Goal: Task Accomplishment & Management: Complete application form

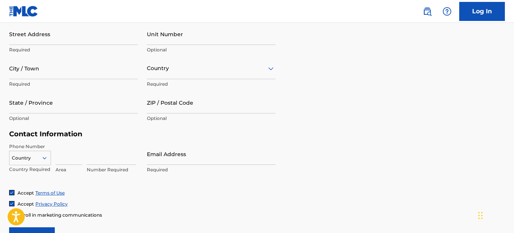
scroll to position [271, 0]
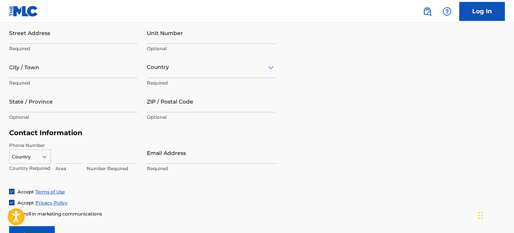
click at [89, 159] on input at bounding box center [111, 153] width 49 height 22
click at [62, 158] on input at bounding box center [69, 153] width 27 height 22
click at [43, 157] on div "Country" at bounding box center [30, 155] width 42 height 11
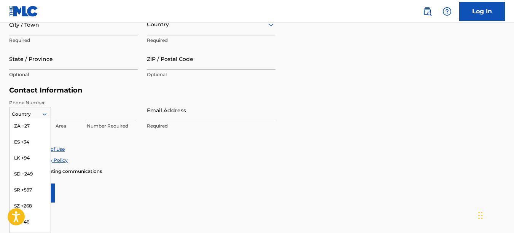
scroll to position [2878, 0]
click at [25, 146] on div "ZA +27" at bounding box center [30, 140] width 41 height 16
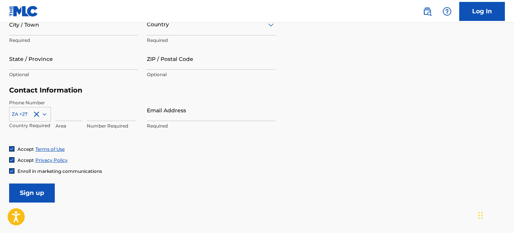
click at [64, 116] on input at bounding box center [69, 110] width 27 height 22
type input "079"
click at [89, 116] on input at bounding box center [111, 110] width 49 height 22
type input "4758294"
click at [155, 116] on input "Email Address" at bounding box center [211, 110] width 129 height 22
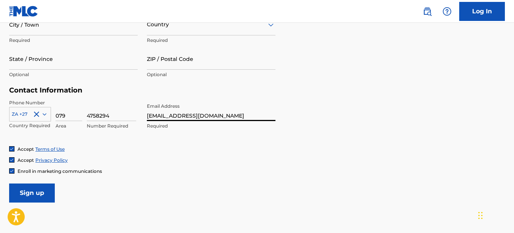
type input "[EMAIL_ADDRESS][DOMAIN_NAME]"
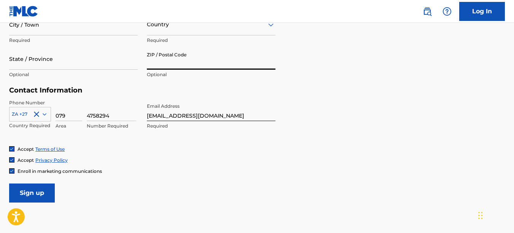
click at [160, 68] on input "ZIP / Postal Code" at bounding box center [211, 59] width 129 height 22
type input "1050"
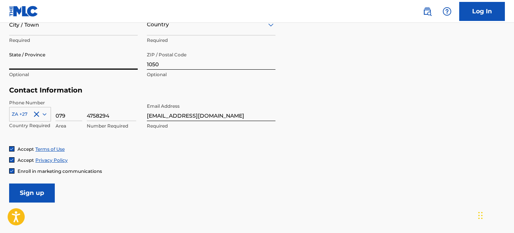
click at [72, 65] on input "State / Province" at bounding box center [73, 59] width 129 height 22
click at [27, 56] on input "State / Province" at bounding box center [73, 59] width 129 height 22
type input "m"
type input "[GEOGRAPHIC_DATA]"
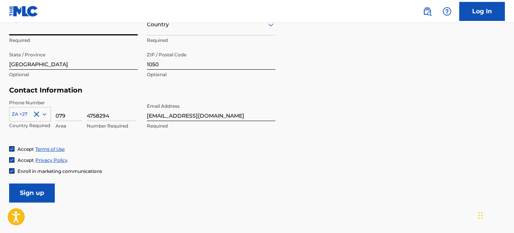
click at [27, 34] on input "City / Town" at bounding box center [73, 25] width 129 height 22
type input "[GEOGRAPHIC_DATA]"
click at [154, 31] on div "Country" at bounding box center [211, 25] width 129 height 22
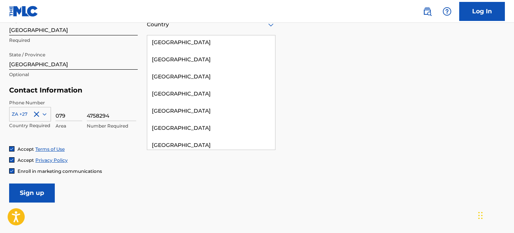
scroll to position [3119, 0]
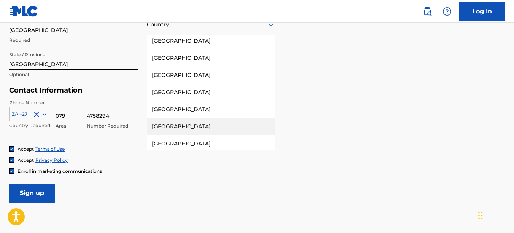
click at [200, 118] on div "[GEOGRAPHIC_DATA]" at bounding box center [211, 126] width 128 height 17
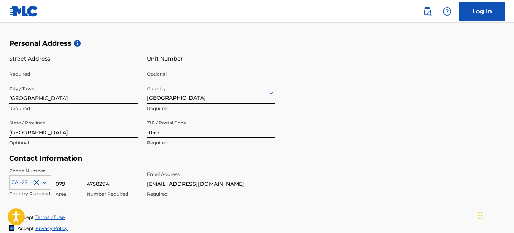
scroll to position [243, 0]
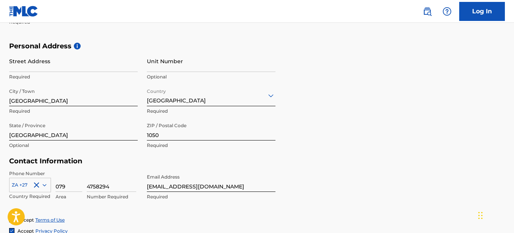
click at [168, 65] on input "Unit Number" at bounding box center [211, 61] width 129 height 22
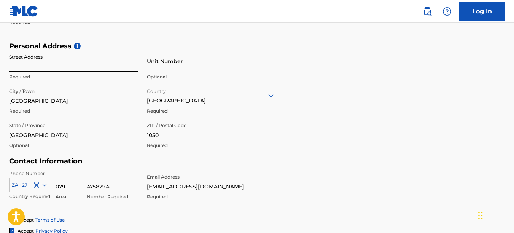
click at [56, 66] on input "Street Address" at bounding box center [73, 61] width 129 height 22
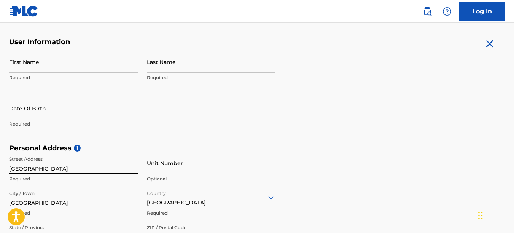
scroll to position [139, 0]
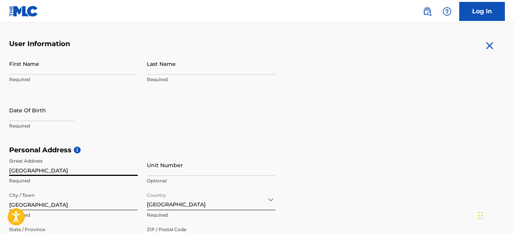
type input "[GEOGRAPHIC_DATA]"
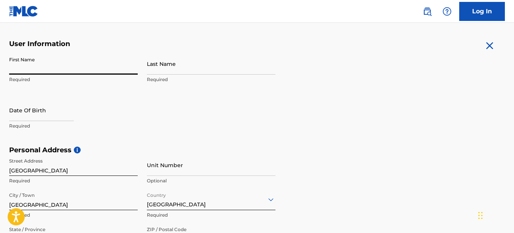
click at [53, 65] on input "First Name" at bounding box center [73, 64] width 129 height 22
type input "Tebogo"
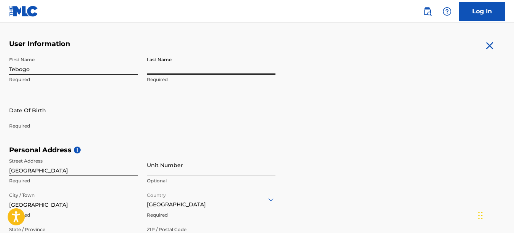
click at [165, 71] on input "Last Name" at bounding box center [211, 64] width 129 height 22
type input "Ananeas"
click at [26, 116] on input "text" at bounding box center [41, 110] width 65 height 22
select select "7"
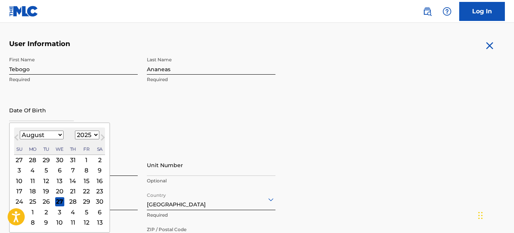
click at [94, 135] on select "1900 1901 1902 1903 1904 1905 1906 1907 1908 1909 1910 1911 1912 1913 1914 1915…" at bounding box center [87, 135] width 24 height 9
select select "1991"
click at [75, 131] on select "1900 1901 1902 1903 1904 1905 1906 1907 1908 1909 1910 1911 1912 1913 1914 1915…" at bounding box center [87, 135] width 24 height 9
click at [54, 136] on select "January February March April May June July August September October November De…" at bounding box center [42, 135] width 44 height 9
select select "6"
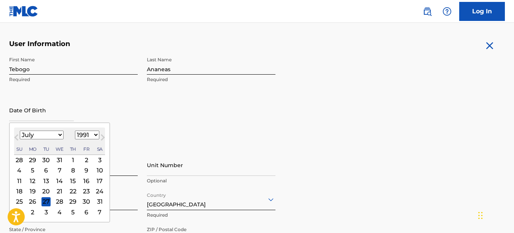
click at [20, 131] on select "January February March April May June July August September October November De…" at bounding box center [42, 135] width 44 height 9
click at [20, 190] on div "21" at bounding box center [19, 191] width 9 height 9
type input "[DATE]"
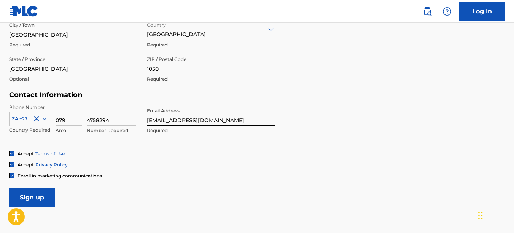
scroll to position [310, 0]
click at [41, 196] on input "Sign up" at bounding box center [32, 196] width 46 height 19
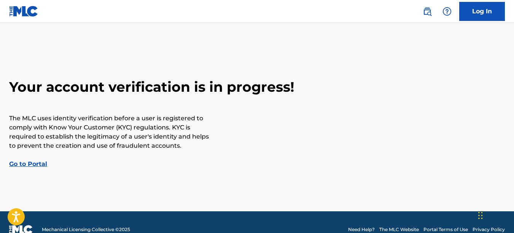
drag, startPoint x: 514, startPoint y: 67, endPoint x: 516, endPoint y: 89, distance: 22.5
click at [514, 89] on html "Accessibility Screen-Reader Guide, Feedback, and Issue Reporting | New window C…" at bounding box center [257, 116] width 514 height 233
click at [27, 164] on link "Go to Portal" at bounding box center [28, 163] width 38 height 7
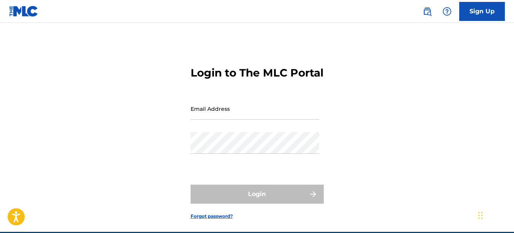
click at [216, 120] on input "Email Address" at bounding box center [255, 109] width 129 height 22
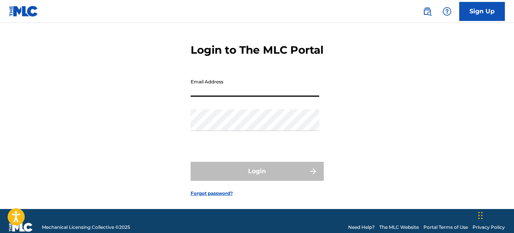
scroll to position [16, 0]
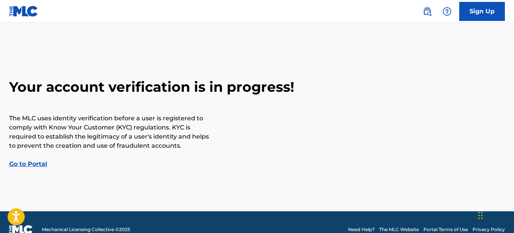
scroll to position [15, 0]
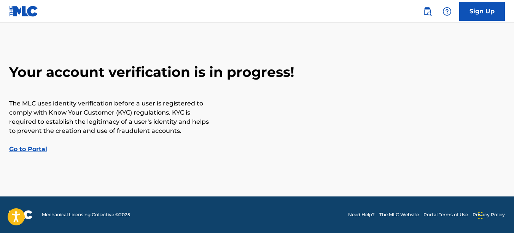
click at [31, 150] on link "Go to Portal" at bounding box center [28, 148] width 38 height 7
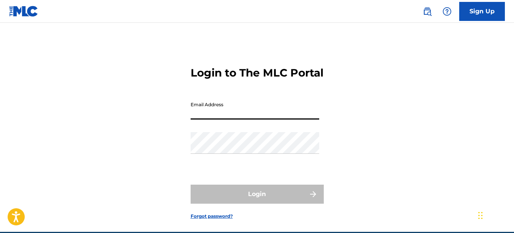
click at [232, 120] on input "Email Address" at bounding box center [255, 109] width 129 height 22
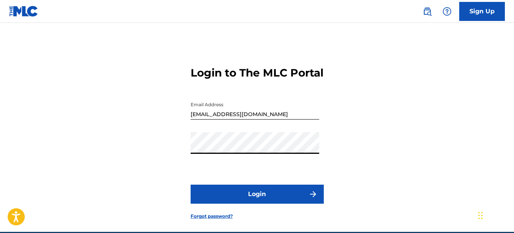
drag, startPoint x: 297, startPoint y: 144, endPoint x: 269, endPoint y: 208, distance: 69.4
click at [269, 204] on button "Login" at bounding box center [257, 194] width 133 height 19
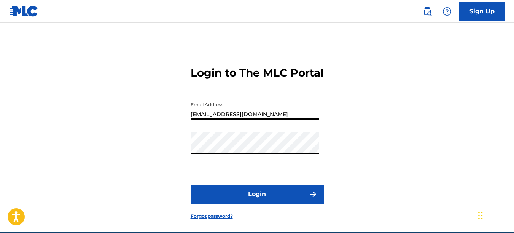
click at [247, 120] on input "[EMAIL_ADDRESS][DOMAIN_NAME]" at bounding box center [255, 109] width 129 height 22
type input "[EMAIL_ADDRESS][DOMAIN_NAME]"
click at [276, 203] on button "Login" at bounding box center [257, 194] width 133 height 19
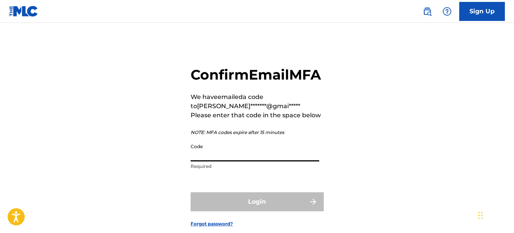
click at [222, 161] on input "Code" at bounding box center [255, 151] width 129 height 22
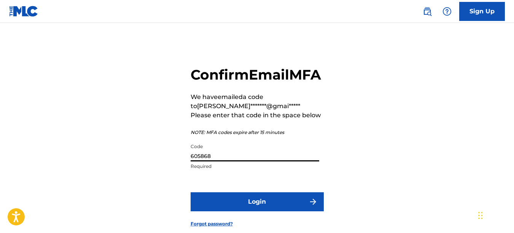
type input "605868"
click at [249, 211] on button "Login" at bounding box center [257, 201] width 133 height 19
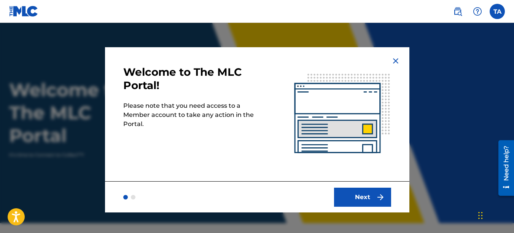
click at [356, 200] on button "Next" at bounding box center [362, 197] width 57 height 19
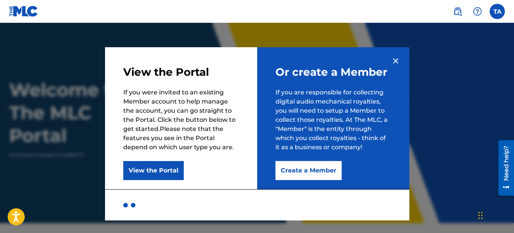
click at [302, 174] on button "Create a Member" at bounding box center [309, 170] width 66 height 19
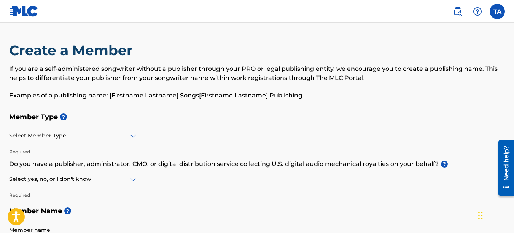
click at [133, 136] on icon at bounding box center [133, 136] width 5 height 3
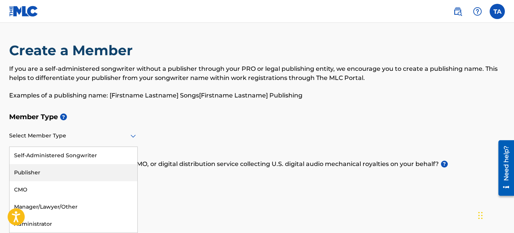
click at [58, 172] on div "Publisher" at bounding box center [74, 172] width 128 height 17
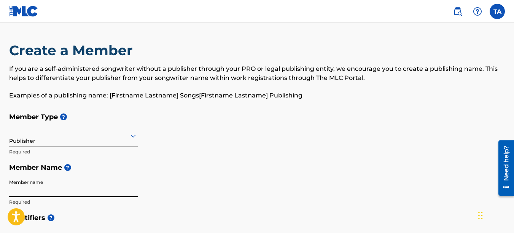
click at [52, 185] on input "Member name" at bounding box center [73, 187] width 129 height 22
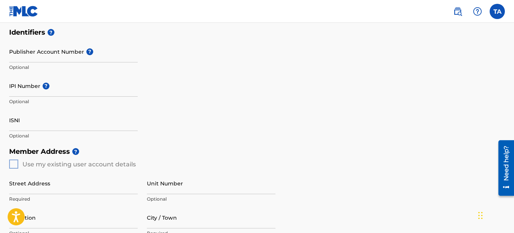
scroll to position [187, 0]
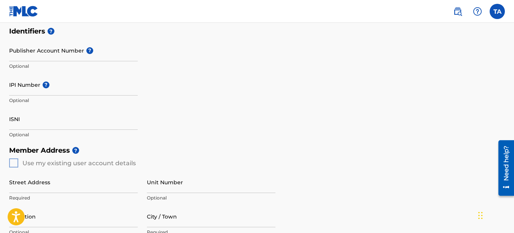
type input "Boneyque"
click at [13, 160] on div "Member Address ? Use my existing user account details Street Address Required U…" at bounding box center [257, 229] width 496 height 174
click at [14, 163] on div "Member Address ? Use my existing user account details Street Address Required U…" at bounding box center [257, 229] width 496 height 174
click at [31, 183] on input "Street Address" at bounding box center [73, 182] width 129 height 22
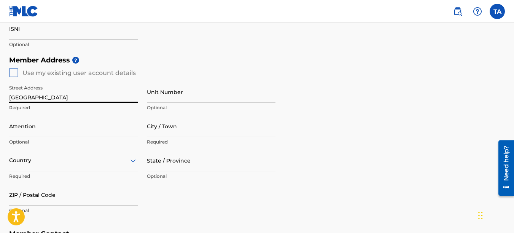
scroll to position [281, 0]
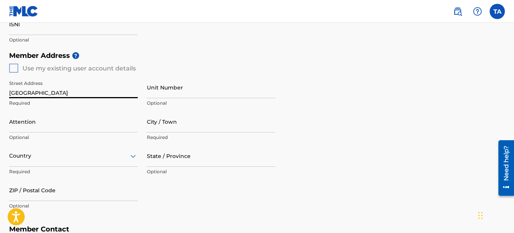
type input "[GEOGRAPHIC_DATA]"
click at [12, 69] on div "Member Address ? Use my existing user account details Street Address [GEOGRAPHI…" at bounding box center [257, 135] width 496 height 174
click at [16, 67] on div "Member Address ? Use my existing user account details Street Address [GEOGRAPHI…" at bounding box center [257, 135] width 496 height 174
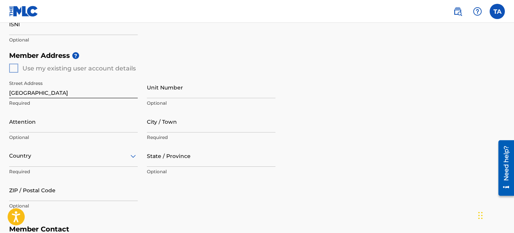
click at [16, 67] on div "Member Address ? Use my existing user account details Street Address [GEOGRAPHI…" at bounding box center [257, 135] width 496 height 174
click at [15, 68] on div "Member Address ? Use my existing user account details Street Address [GEOGRAPHI…" at bounding box center [257, 135] width 496 height 174
click at [14, 68] on div "Member Address ? Use my existing user account details Street Address [GEOGRAPHI…" at bounding box center [257, 135] width 496 height 174
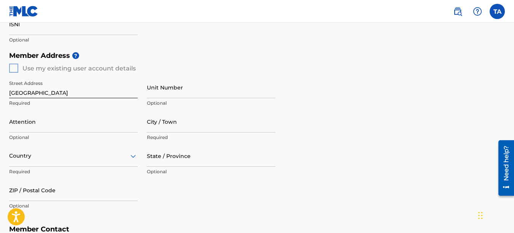
click at [14, 68] on div "Member Address ? Use my existing user account details Street Address [GEOGRAPHI…" at bounding box center [257, 135] width 496 height 174
click at [13, 68] on div "Member Address ? Use my existing user account details Street Address [GEOGRAPHI…" at bounding box center [257, 135] width 496 height 174
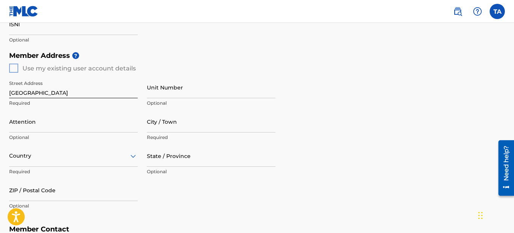
click at [13, 68] on div "Member Address ? Use my existing user account details Street Address [GEOGRAPHI…" at bounding box center [257, 135] width 496 height 174
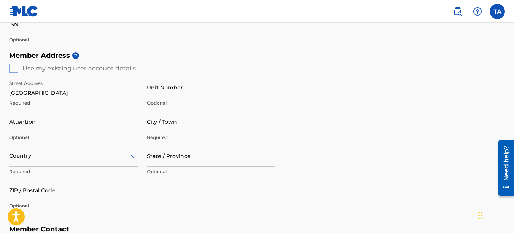
click at [12, 66] on div "Member Address ? Use my existing user account details Street Address [GEOGRAPHI…" at bounding box center [257, 135] width 496 height 174
click at [163, 122] on input "City / Town" at bounding box center [211, 122] width 129 height 22
type input "[GEOGRAPHIC_DATA]"
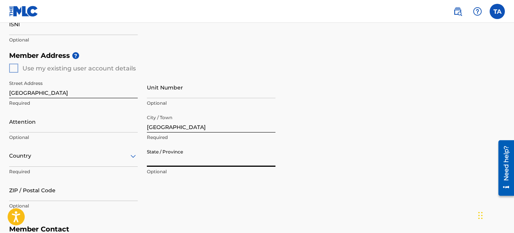
click at [171, 160] on input "State / Province" at bounding box center [211, 156] width 129 height 22
type input "[GEOGRAPHIC_DATA]"
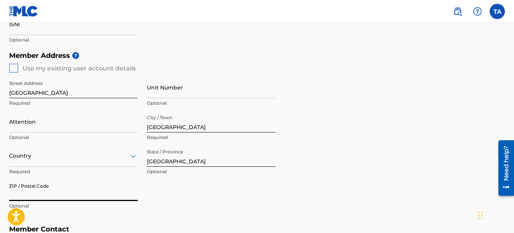
click at [91, 190] on input "ZIP / Postal Code" at bounding box center [73, 190] width 129 height 22
type input "1050"
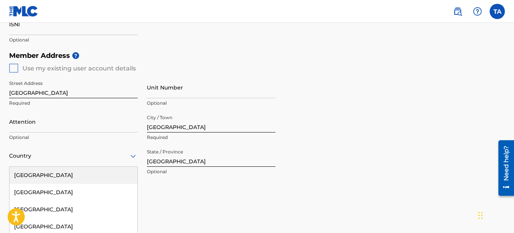
scroll to position [330, 0]
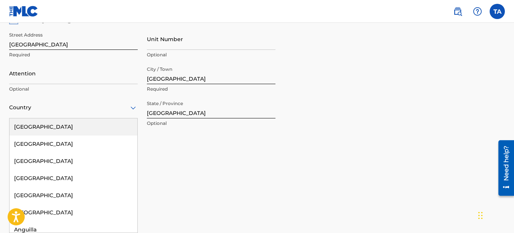
click at [133, 118] on div "223 results available. Use Up and Down to choose options, press Enter to select…" at bounding box center [73, 108] width 129 height 22
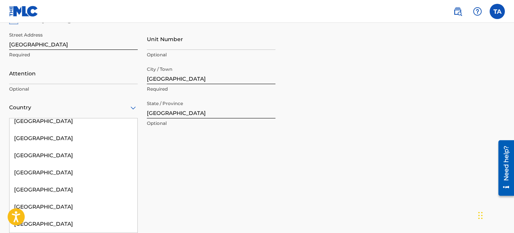
scroll to position [3103, 0]
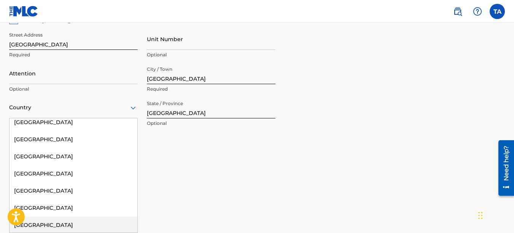
click at [70, 217] on div "[GEOGRAPHIC_DATA]" at bounding box center [74, 225] width 128 height 17
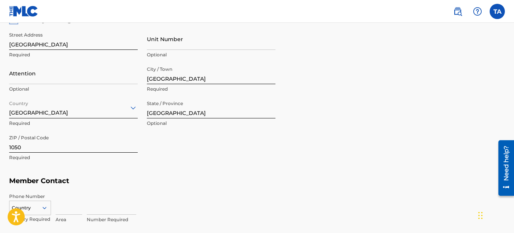
click at [80, 214] on input at bounding box center [69, 204] width 27 height 22
type input "079"
click at [89, 214] on input at bounding box center [111, 204] width 49 height 22
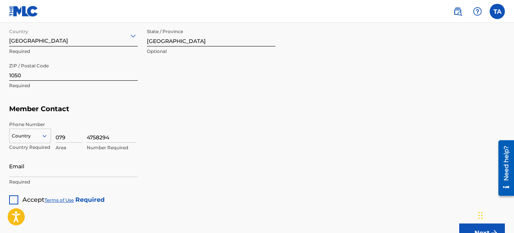
scroll to position [410, 0]
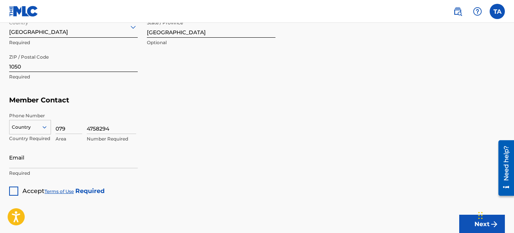
type input "4758294"
click at [53, 167] on input "Email" at bounding box center [73, 158] width 129 height 22
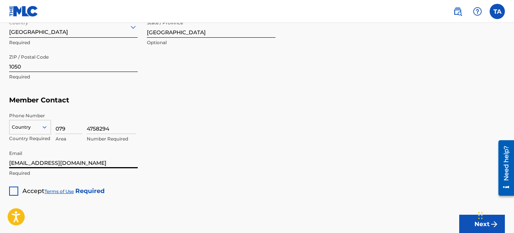
type input "[EMAIL_ADDRESS][DOMAIN_NAME]"
click at [18, 188] on div "Accept Terms of Use Required" at bounding box center [57, 188] width 96 height 15
click at [16, 189] on div at bounding box center [13, 191] width 9 height 9
click at [467, 222] on button "Next" at bounding box center [483, 224] width 46 height 19
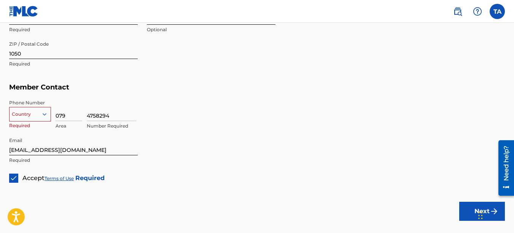
click at [45, 118] on div "option , selected. Select is focused ,type to refine list, press Down to open t…" at bounding box center [30, 112] width 42 height 11
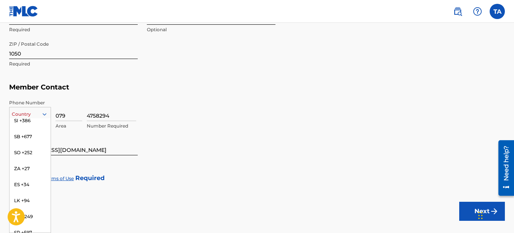
scroll to position [2878, 0]
click at [25, 142] on div "ZA +27" at bounding box center [30, 140] width 41 height 16
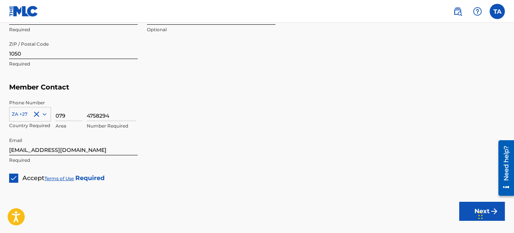
click at [481, 207] on div "Chat Widget" at bounding box center [495, 214] width 38 height 37
click at [474, 212] on button "Next" at bounding box center [483, 211] width 46 height 19
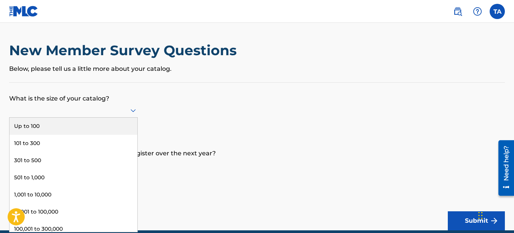
click at [132, 109] on icon at bounding box center [133, 110] width 5 height 3
click at [102, 123] on div "Up to 100" at bounding box center [74, 126] width 128 height 17
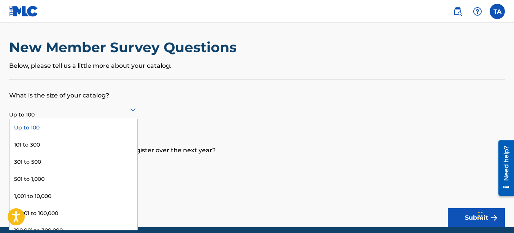
click at [135, 115] on div "Up to 100" at bounding box center [73, 109] width 129 height 19
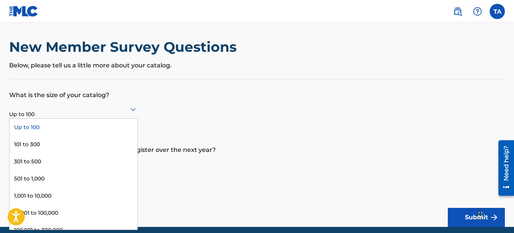
scroll to position [4, 0]
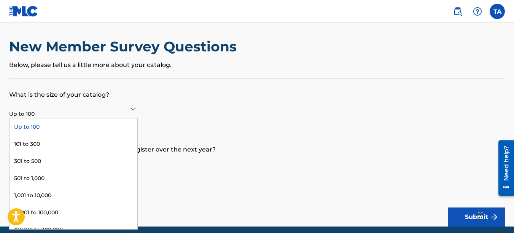
click at [121, 123] on div "Up to 100" at bounding box center [74, 126] width 128 height 17
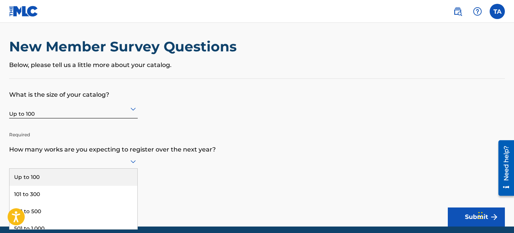
scroll to position [34, 0]
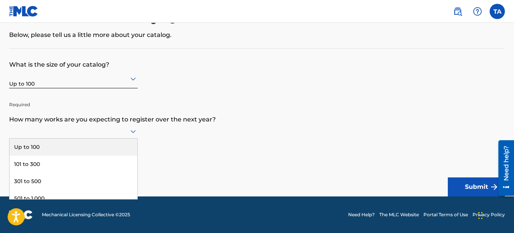
click at [132, 139] on div "9 results available. Use Up and Down to choose options, press Enter to select t…" at bounding box center [73, 131] width 129 height 14
click at [126, 147] on div "Up to 100" at bounding box center [74, 147] width 128 height 17
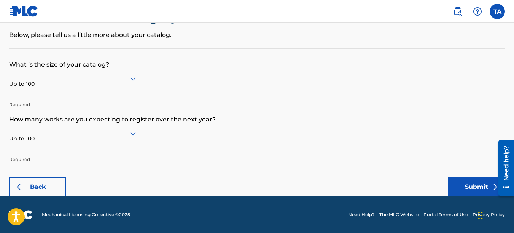
click at [476, 188] on button "Submit" at bounding box center [476, 186] width 57 height 19
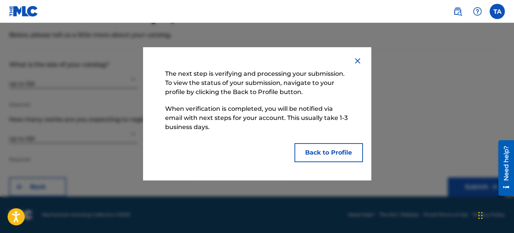
click at [331, 157] on button "Back to Profile" at bounding box center [329, 152] width 69 height 19
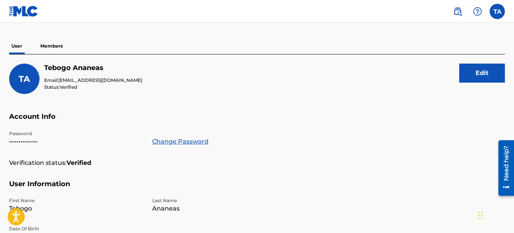
scroll to position [52, 0]
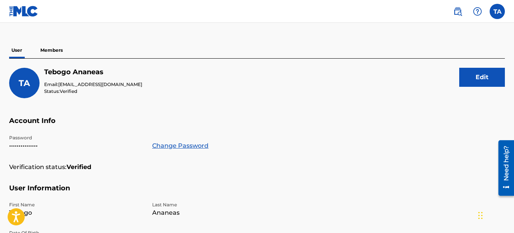
click at [53, 51] on p "Members" at bounding box center [51, 50] width 27 height 16
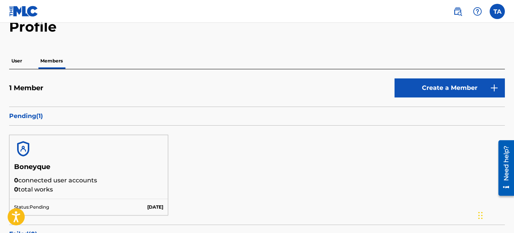
scroll to position [37, 0]
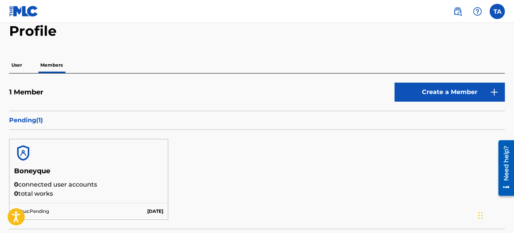
click at [461, 10] on img at bounding box center [457, 11] width 9 height 9
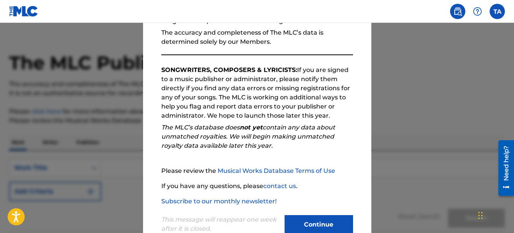
scroll to position [102, 0]
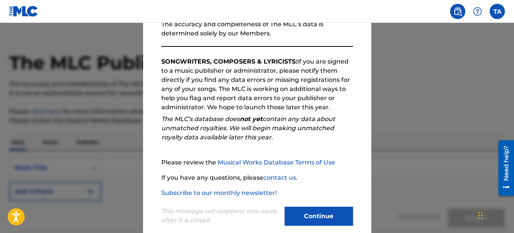
drag, startPoint x: 513, startPoint y: 126, endPoint x: 21, endPoint y: 49, distance: 498.3
click at [334, 215] on button "Continue" at bounding box center [319, 216] width 69 height 19
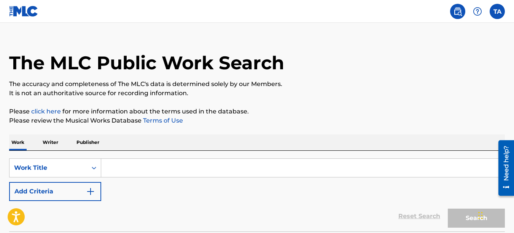
drag, startPoint x: 514, startPoint y: 75, endPoint x: 513, endPoint y: 64, distance: 11.1
click at [513, 64] on div "The MLC Public Work Search The accuracy and completeness of The MLC's data is d…" at bounding box center [257, 143] width 514 height 225
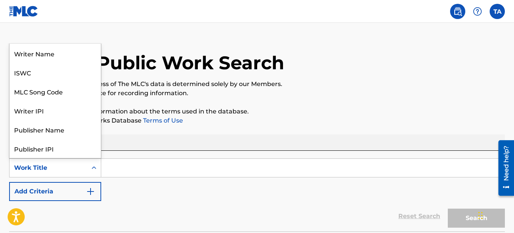
click at [92, 168] on icon "Search Form" at bounding box center [94, 168] width 8 height 8
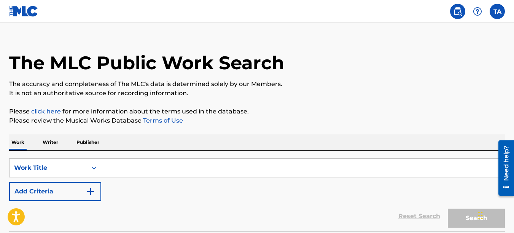
click at [92, 168] on icon "Search Form" at bounding box center [94, 168] width 8 height 8
click at [55, 141] on p "Writer" at bounding box center [50, 142] width 20 height 16
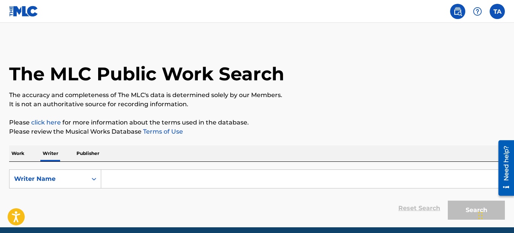
click at [87, 152] on p "Publisher" at bounding box center [87, 153] width 27 height 16
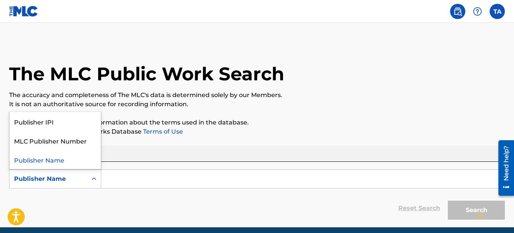
click at [96, 176] on icon "Search Form" at bounding box center [94, 179] width 8 height 8
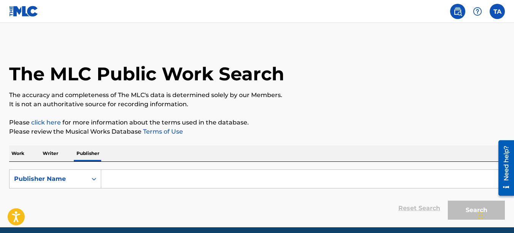
click at [96, 176] on icon "Search Form" at bounding box center [94, 179] width 8 height 8
click at [23, 154] on p "Work" at bounding box center [18, 153] width 18 height 16
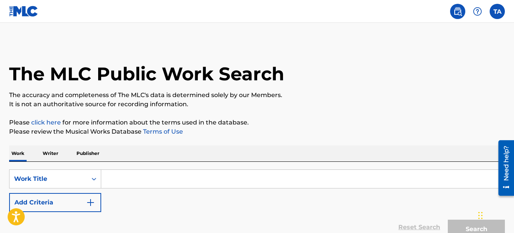
click at [68, 199] on button "Add Criteria" at bounding box center [55, 202] width 92 height 19
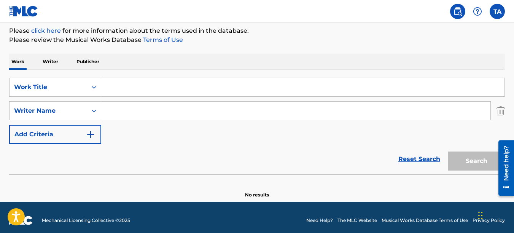
scroll to position [93, 0]
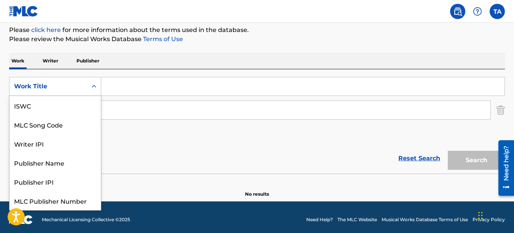
click at [94, 85] on icon "Search Form" at bounding box center [94, 87] width 8 height 8
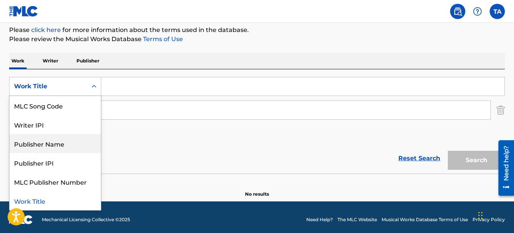
click at [45, 146] on div "Publisher Name" at bounding box center [55, 143] width 91 height 19
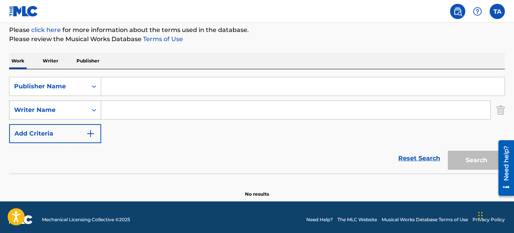
click at [92, 112] on icon "Search Form" at bounding box center [94, 110] width 8 height 8
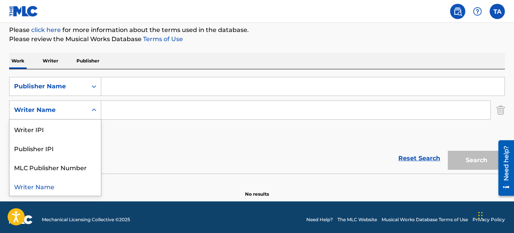
click at [110, 89] on input "Search Form" at bounding box center [303, 86] width 404 height 18
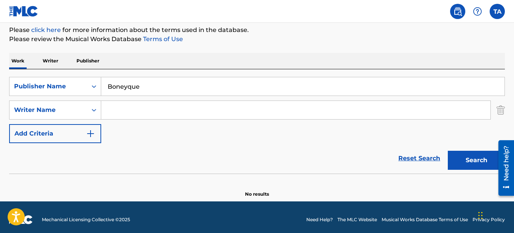
click at [465, 158] on button "Search" at bounding box center [476, 160] width 57 height 19
click at [149, 87] on input "Boneyque" at bounding box center [303, 86] width 404 height 18
type input "B"
type input "b"
type input "o"
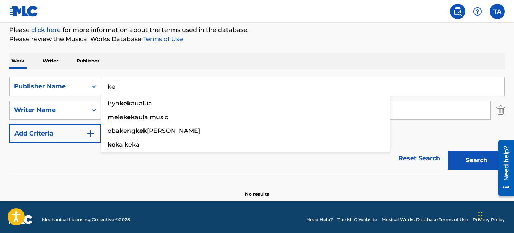
type input "k"
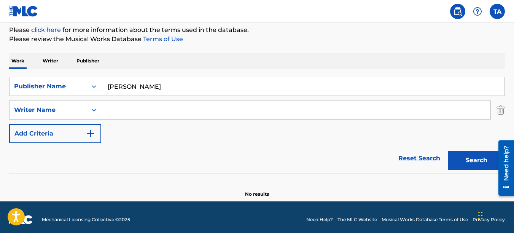
click at [448, 151] on button "Search" at bounding box center [476, 160] width 57 height 19
drag, startPoint x: 154, startPoint y: 87, endPoint x: 110, endPoint y: 91, distance: 44.4
click at [110, 91] on input "[PERSON_NAME]" at bounding box center [303, 86] width 404 height 18
type input "s"
click at [93, 61] on p "Publisher" at bounding box center [87, 61] width 27 height 16
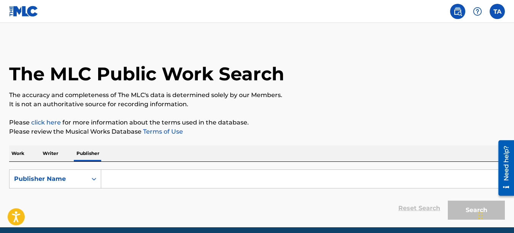
click at [109, 177] on input "Search Form" at bounding box center [303, 179] width 404 height 18
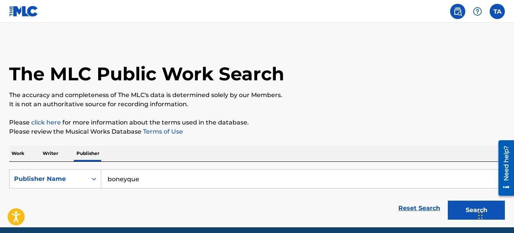
type input "boneyque"
click at [456, 210] on button "Search" at bounding box center [476, 210] width 57 height 19
click at [482, 214] on div "Chat Widget" at bounding box center [495, 214] width 38 height 37
click at [469, 212] on button "Search" at bounding box center [476, 210] width 57 height 19
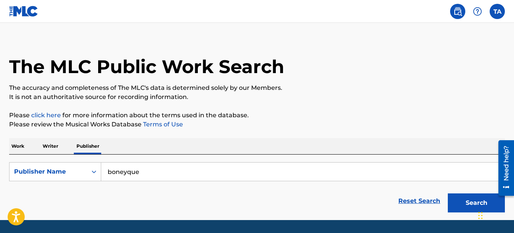
scroll to position [31, 0]
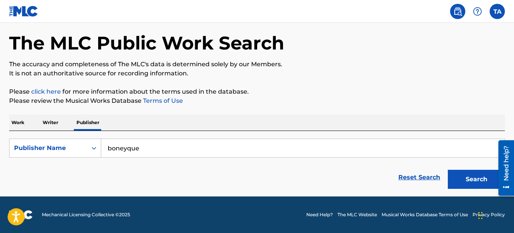
click at [476, 179] on button "Search" at bounding box center [476, 179] width 57 height 19
click at [50, 90] on link "click here" at bounding box center [46, 91] width 30 height 7
